Goal: Communication & Community: Answer question/provide support

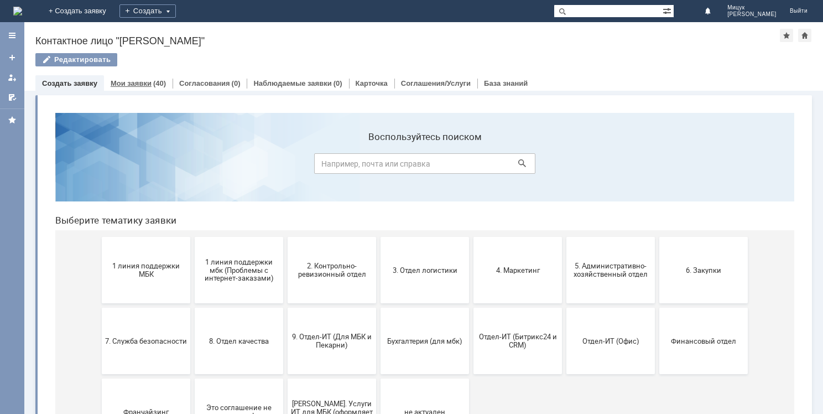
click at [122, 85] on link "Мои заявки" at bounding box center [131, 83] width 41 height 8
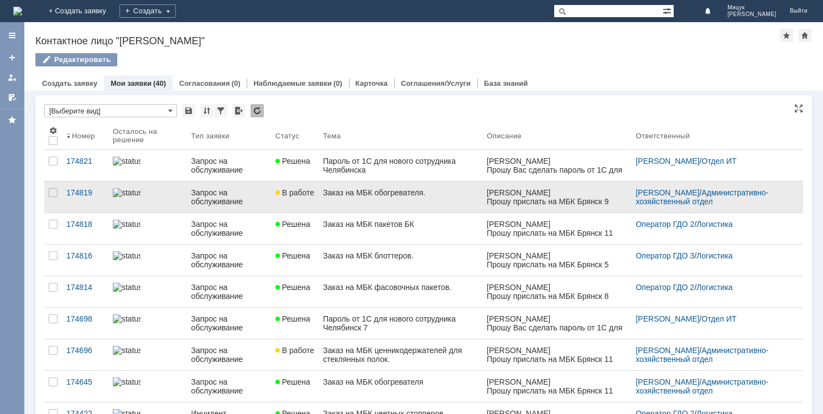
click at [422, 191] on div "Заказ на МБК обогревателя." at bounding box center [400, 192] width 155 height 9
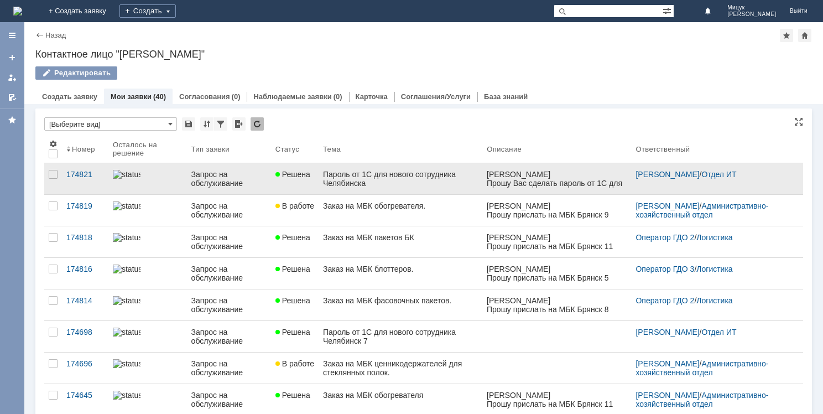
click at [378, 179] on div "Пароль от 1С для нового сотрудника Челябинска" at bounding box center [400, 179] width 155 height 18
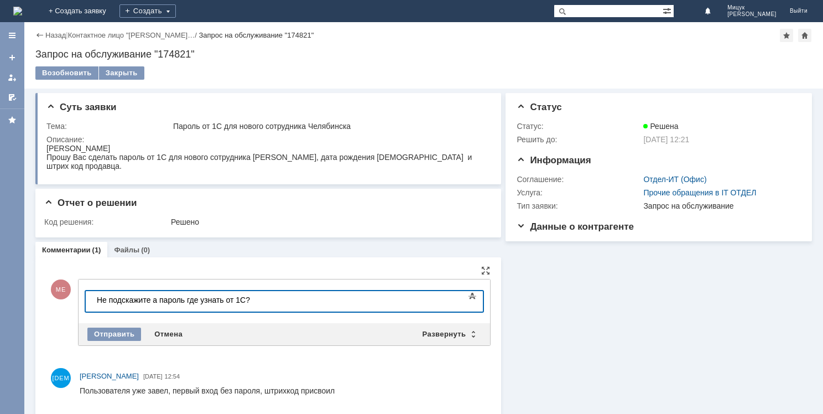
click at [99, 299] on div "Не подскажите а пароль где узнать от 1С?" at bounding box center [175, 299] width 157 height 9
click at [119, 336] on div "Отправить" at bounding box center [114, 333] width 54 height 13
